Goal: Task Accomplishment & Management: Manage account settings

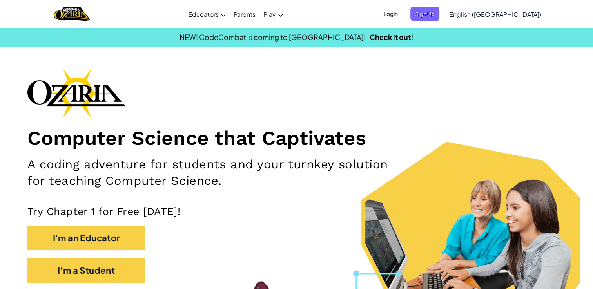
click at [199, 100] on div "Computer Science that Captivates A coding adventure for students and your turnk…" at bounding box center [296, 179] width 538 height 223
click at [439, 14] on span "Sign Up" at bounding box center [424, 14] width 29 height 15
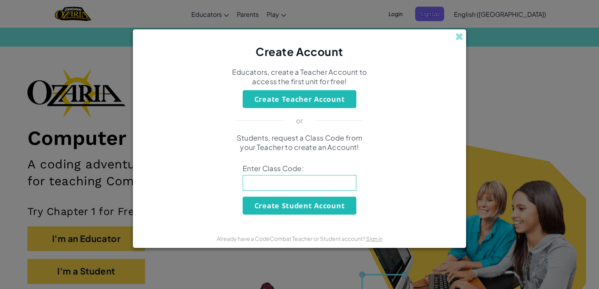
click at [479, 133] on div "Create Account Educators, create a Teacher Account to access the first unit for…" at bounding box center [299, 144] width 599 height 289
click at [458, 37] on span at bounding box center [459, 37] width 8 height 8
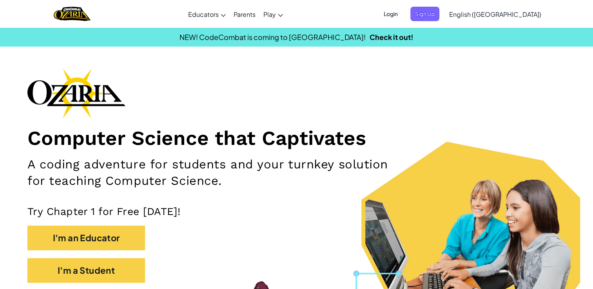
click at [403, 12] on span "Login" at bounding box center [391, 14] width 24 height 15
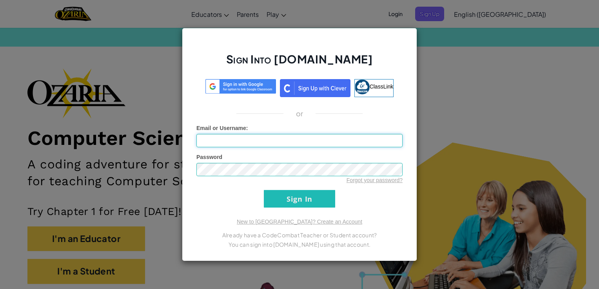
type input "Isaaara"
click at [282, 207] on input "Sign In" at bounding box center [299, 199] width 71 height 18
click at [301, 203] on input "Sign In" at bounding box center [299, 199] width 71 height 18
click at [307, 197] on input "Sign In" at bounding box center [299, 199] width 71 height 18
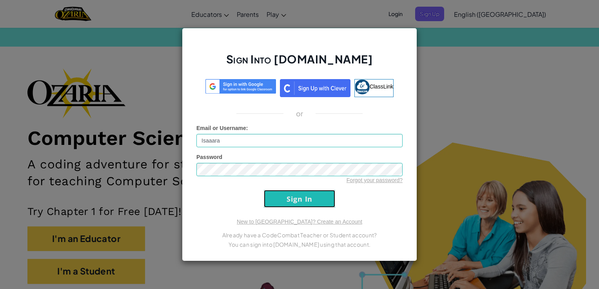
click at [307, 197] on input "Sign In" at bounding box center [299, 199] width 71 height 18
click at [352, 213] on div "Sign Into [DOMAIN_NAME] ClassLink or Email or Username : Isaaara Password Forgo…" at bounding box center [299, 145] width 235 height 234
click at [307, 194] on input "Sign In" at bounding box center [299, 199] width 71 height 18
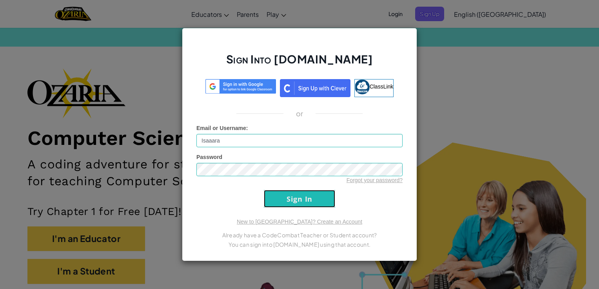
click at [307, 194] on input "Sign In" at bounding box center [299, 199] width 71 height 18
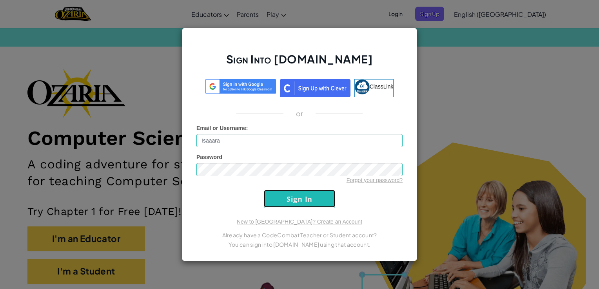
click at [307, 194] on input "Sign In" at bounding box center [299, 199] width 71 height 18
drag, startPoint x: 307, startPoint y: 194, endPoint x: 303, endPoint y: 204, distance: 11.3
click at [303, 204] on input "Sign In" at bounding box center [299, 199] width 71 height 18
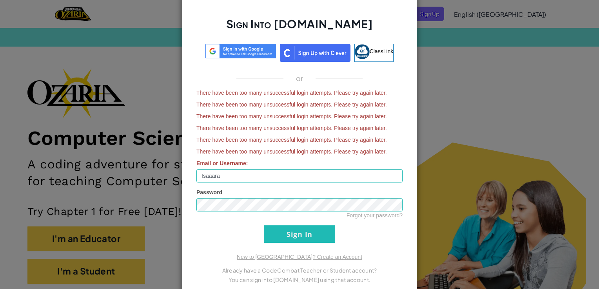
click at [442, 60] on div "Sign Into [DOMAIN_NAME] ClassLink or There have been too many unsuccessful logi…" at bounding box center [299, 144] width 599 height 289
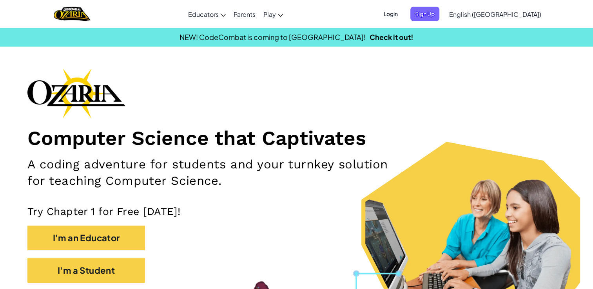
click at [403, 15] on span "Login" at bounding box center [391, 14] width 24 height 15
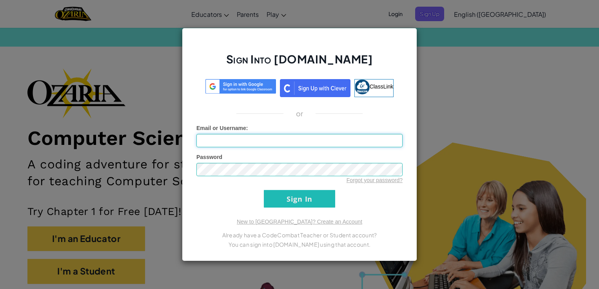
type input "Isaaara"
click at [282, 200] on input "Sign In" at bounding box center [299, 199] width 71 height 18
